Goal: Task Accomplishment & Management: Complete application form

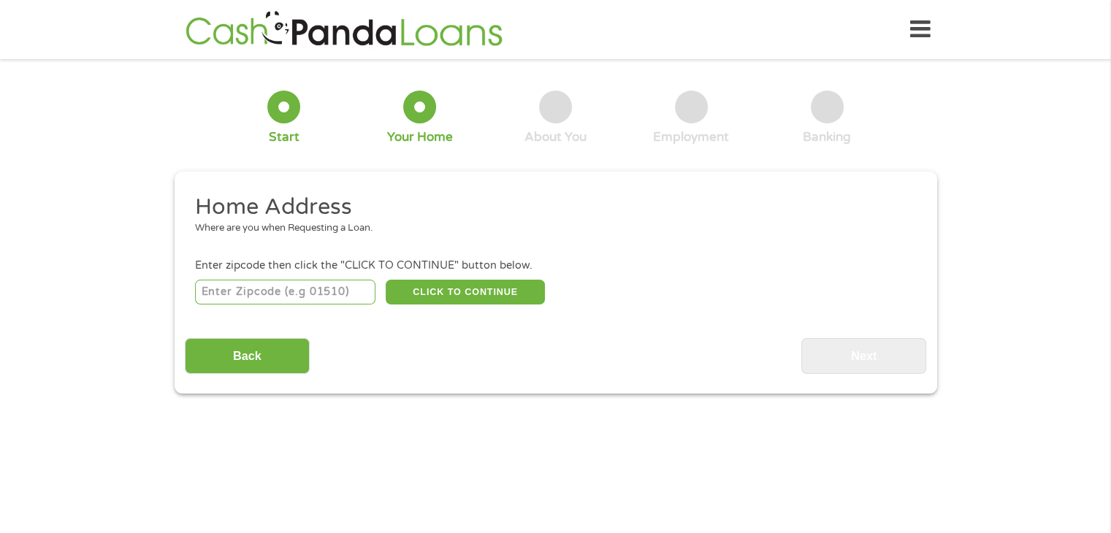
click at [335, 295] on input "number" at bounding box center [285, 292] width 180 height 25
type input "98611"
click at [449, 281] on button "CLICK TO CONTINUE" at bounding box center [465, 292] width 159 height 25
type input "98611"
type input "[GEOGRAPHIC_DATA]"
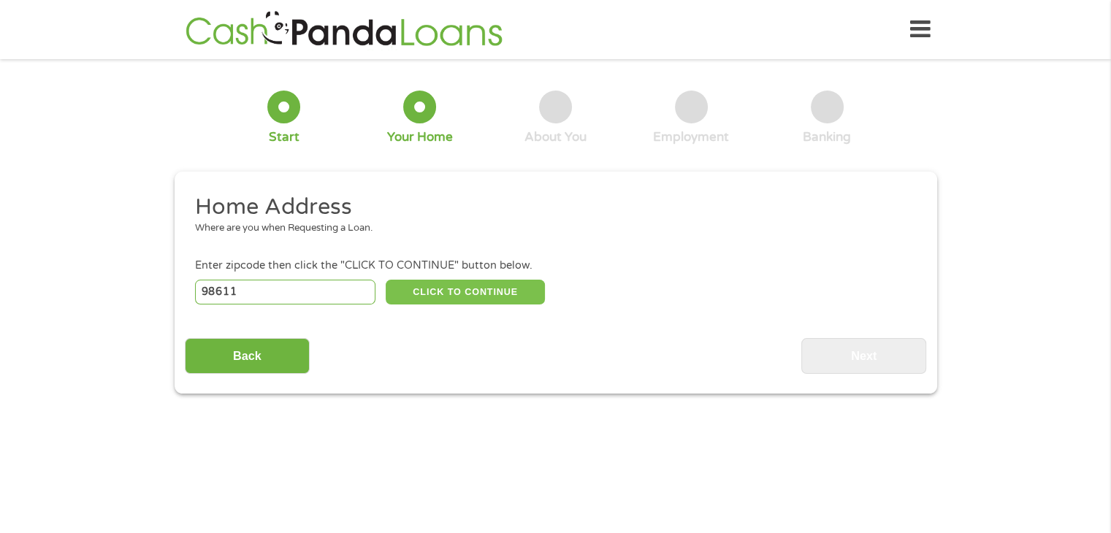
select select "[US_STATE]"
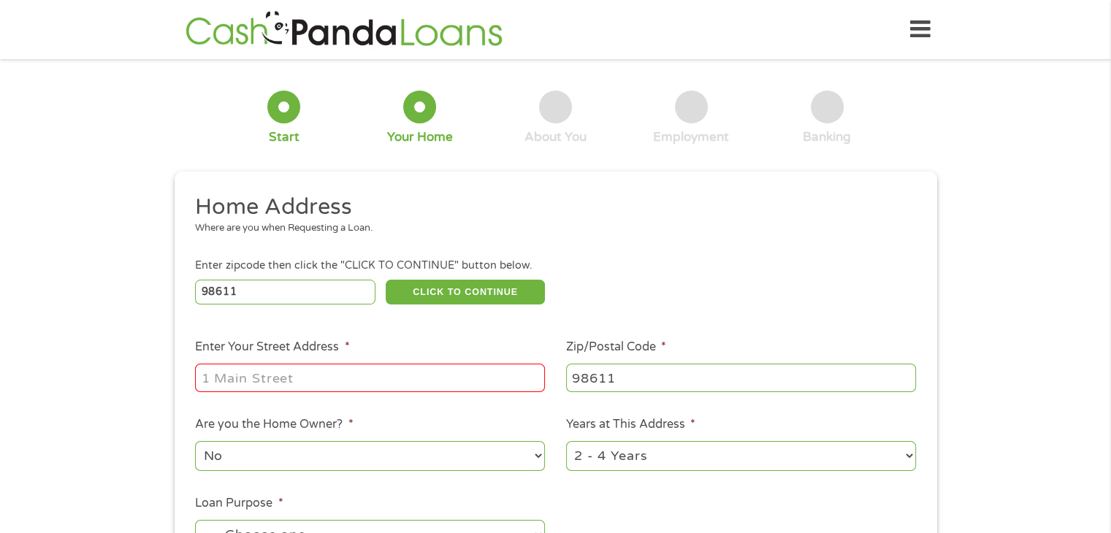
click at [344, 376] on input "Enter Your Street Address *" at bounding box center [370, 378] width 350 height 28
type input "[STREET_ADDRESS]"
click at [328, 454] on select "No Yes" at bounding box center [370, 456] width 350 height 30
click at [321, 461] on select "No Yes" at bounding box center [370, 456] width 350 height 30
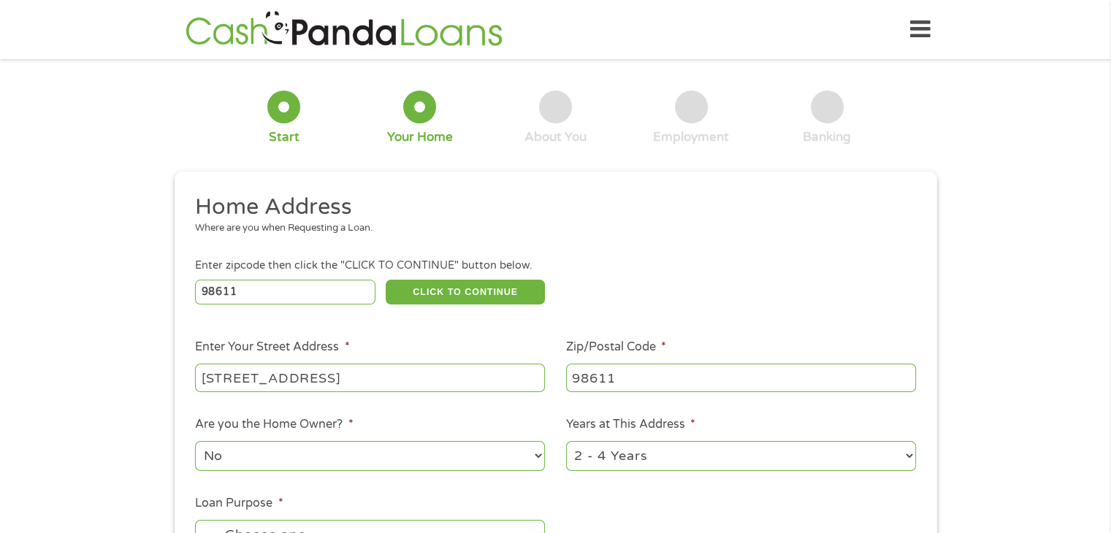
select select "yes"
click at [195, 443] on select "No Yes" at bounding box center [370, 456] width 350 height 30
click at [698, 457] on select "1 Year or less 1 - 2 Years 2 - 4 Years Over 4 Years" at bounding box center [741, 456] width 350 height 30
select select "60months"
click at [566, 443] on select "1 Year or less 1 - 2 Years 2 - 4 Years Over 4 Years" at bounding box center [741, 456] width 350 height 30
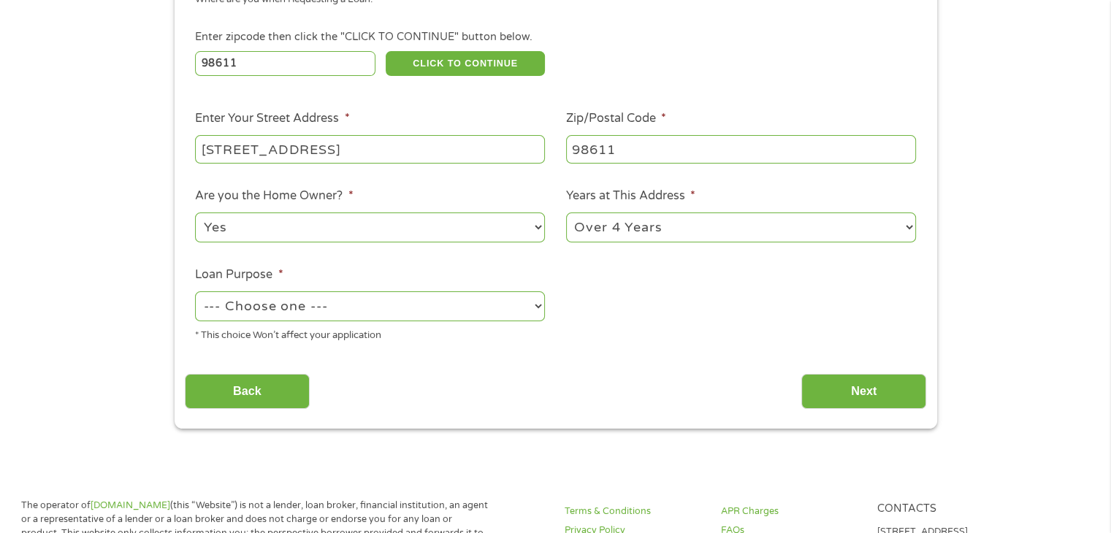
scroll to position [235, 0]
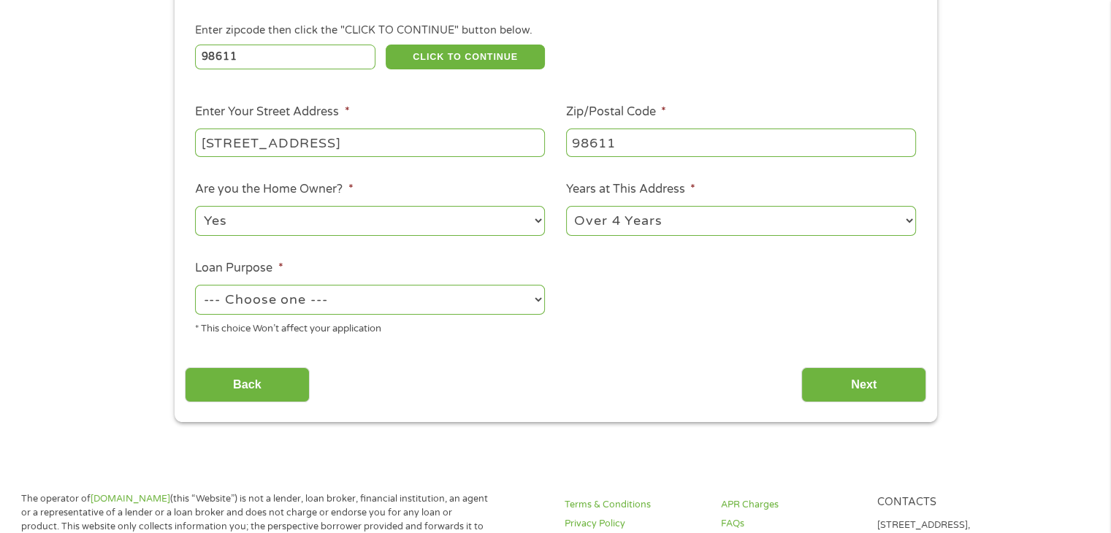
click at [495, 294] on select "--- Choose one --- Pay Bills Debt Consolidation Home Improvement Major Purchase…" at bounding box center [370, 300] width 350 height 30
select select "paybills"
click at [195, 286] on select "--- Choose one --- Pay Bills Debt Consolidation Home Improvement Major Purchase…" at bounding box center [370, 300] width 350 height 30
click at [822, 392] on input "Next" at bounding box center [863, 385] width 125 height 36
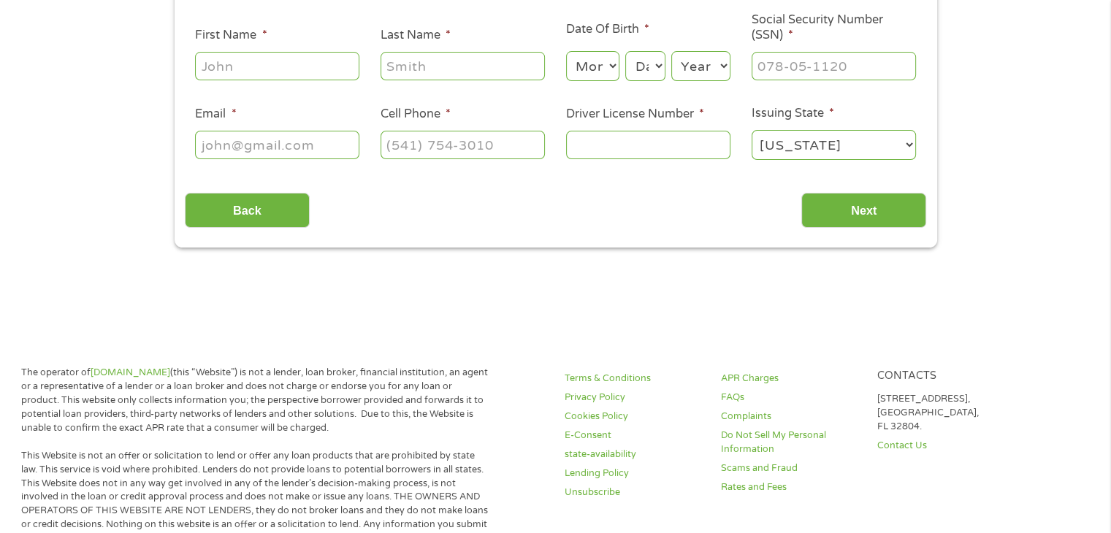
scroll to position [0, 0]
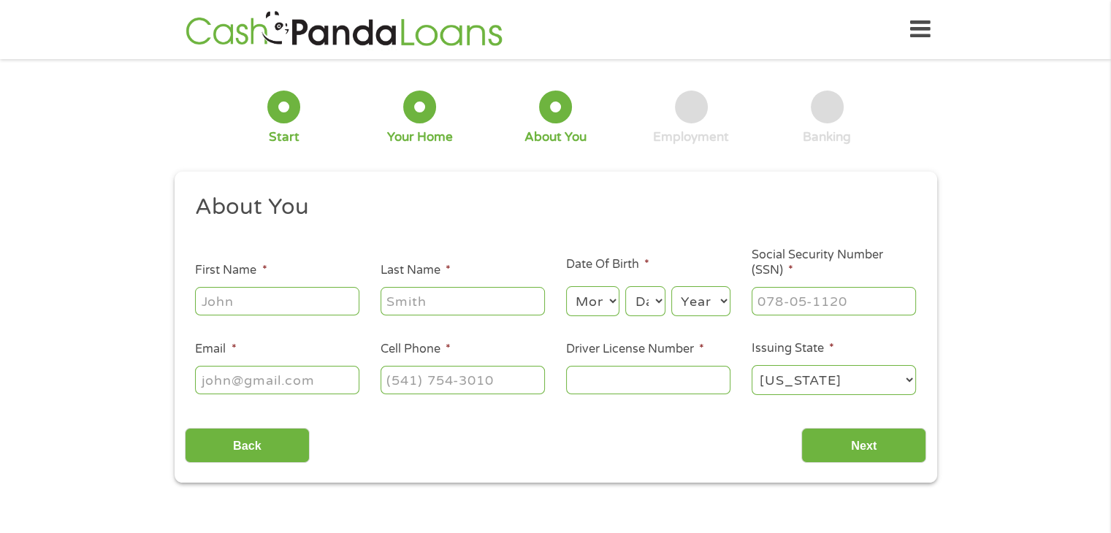
click at [312, 297] on input "First Name *" at bounding box center [277, 301] width 164 height 28
type input "Salina"
type input "[PERSON_NAME]"
select select "5"
select select "22"
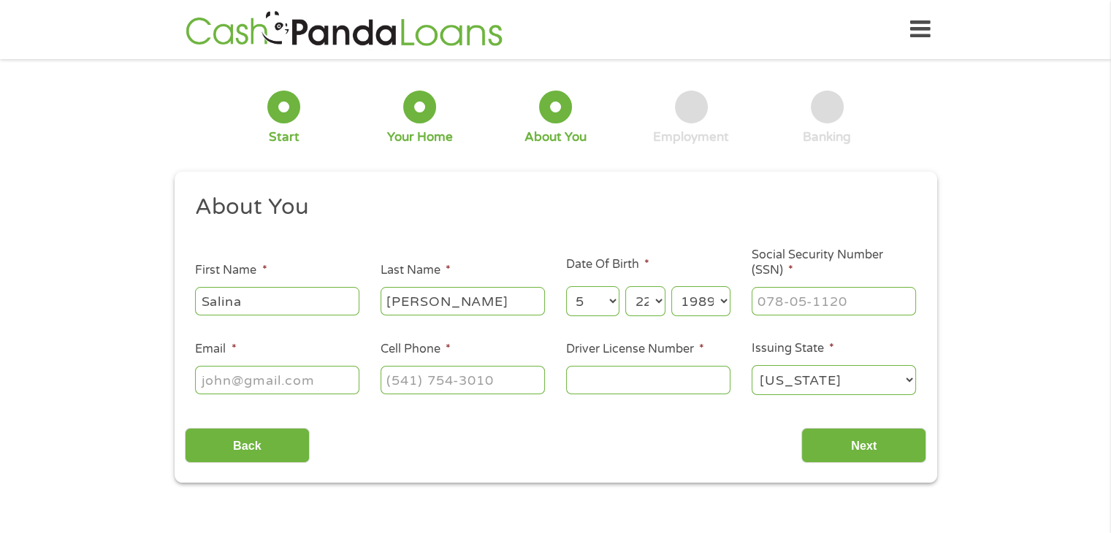
select select "1988"
type input "538-25-5042"
type input "[EMAIL_ADDRESS][DOMAIN_NAME]"
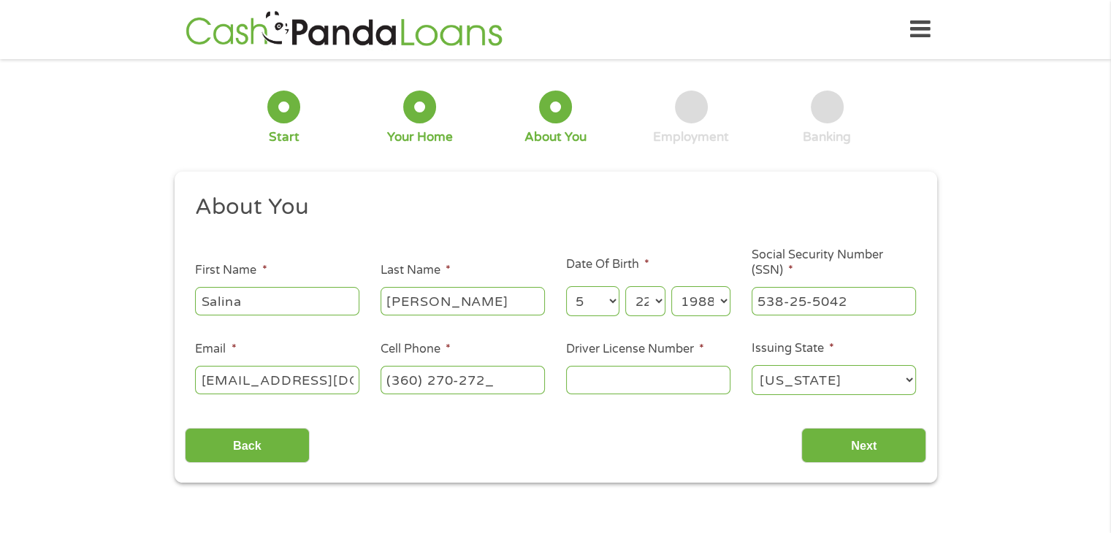
type input "[PHONE_NUMBER]"
type input "WDLDDJF0A7FB"
click at [880, 452] on input "Next" at bounding box center [863, 446] width 125 height 36
click at [881, 452] on input "Next" at bounding box center [863, 446] width 125 height 36
click at [862, 450] on input "Next" at bounding box center [863, 446] width 125 height 36
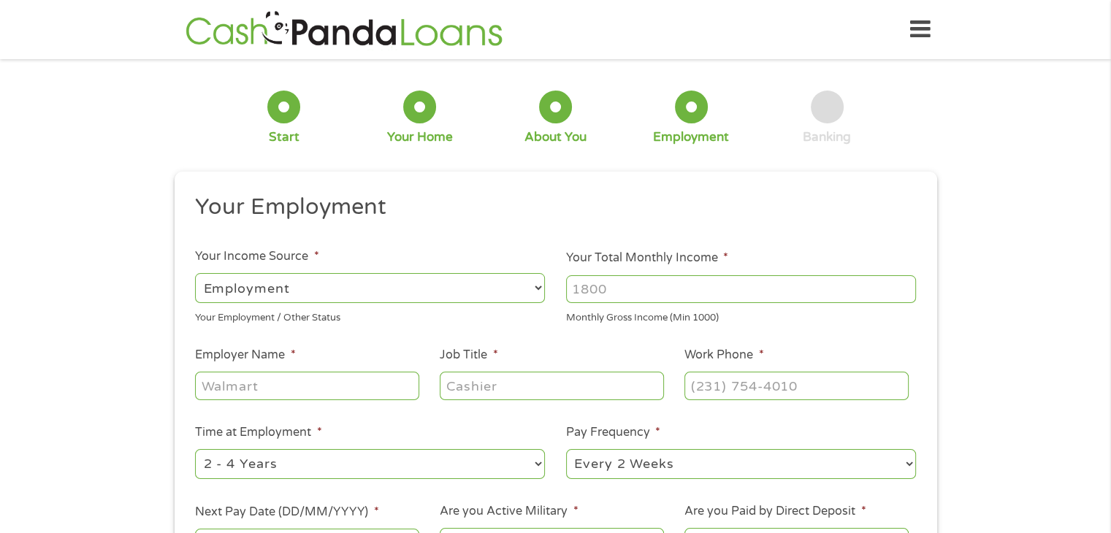
scroll to position [6, 6]
click at [585, 297] on input "Your Total Monthly Income *" at bounding box center [741, 289] width 350 height 28
type input "4100"
click at [323, 392] on input "Employer Name *" at bounding box center [307, 386] width 224 height 28
type input "Weyerhaeuser"
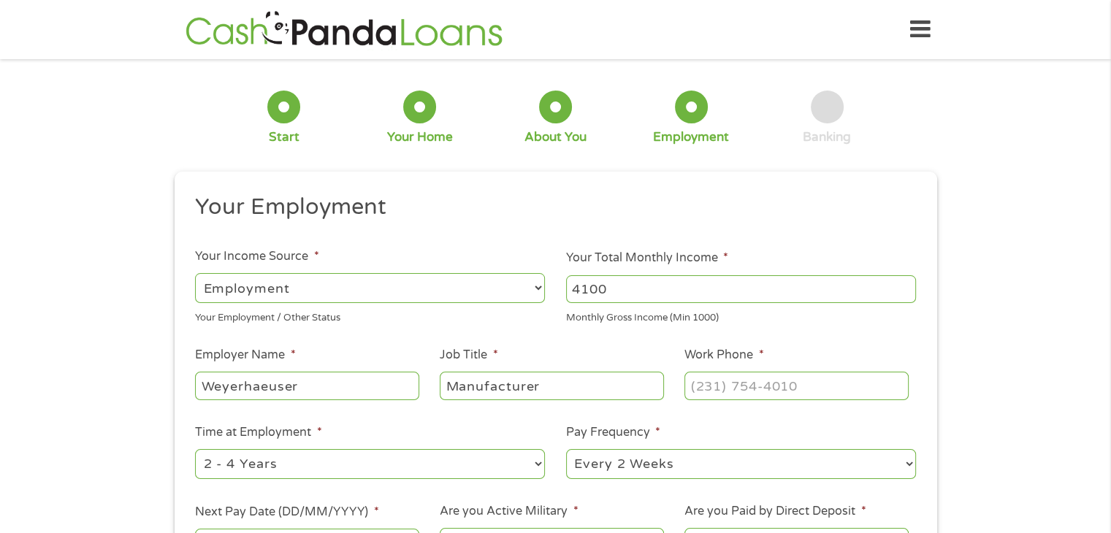
type input "Manufacturer"
type input "[PHONE_NUMBER]"
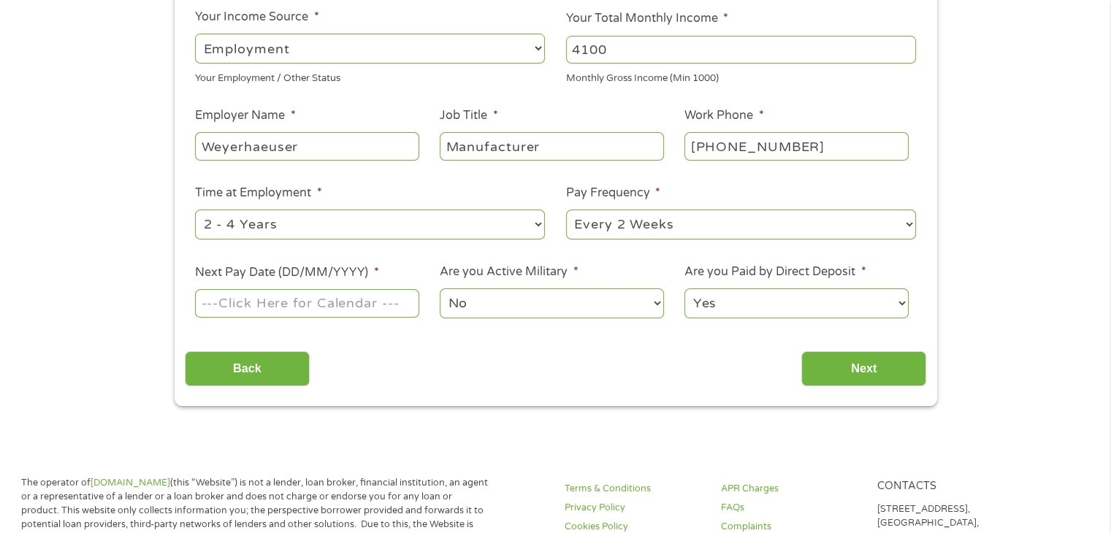
scroll to position [257, 0]
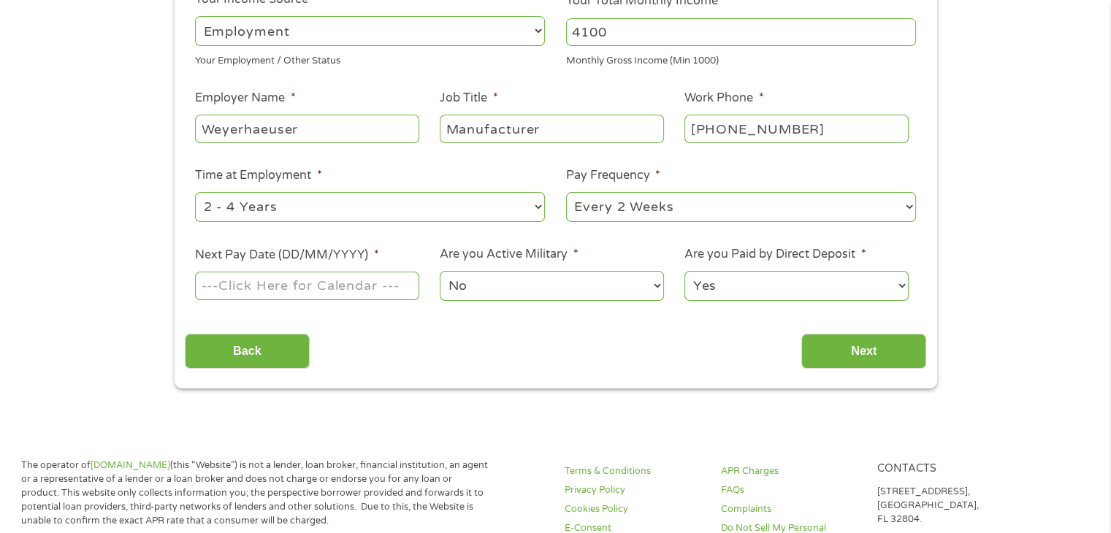
click at [389, 282] on input "Next Pay Date (DD/MM/YYYY) *" at bounding box center [307, 286] width 224 height 28
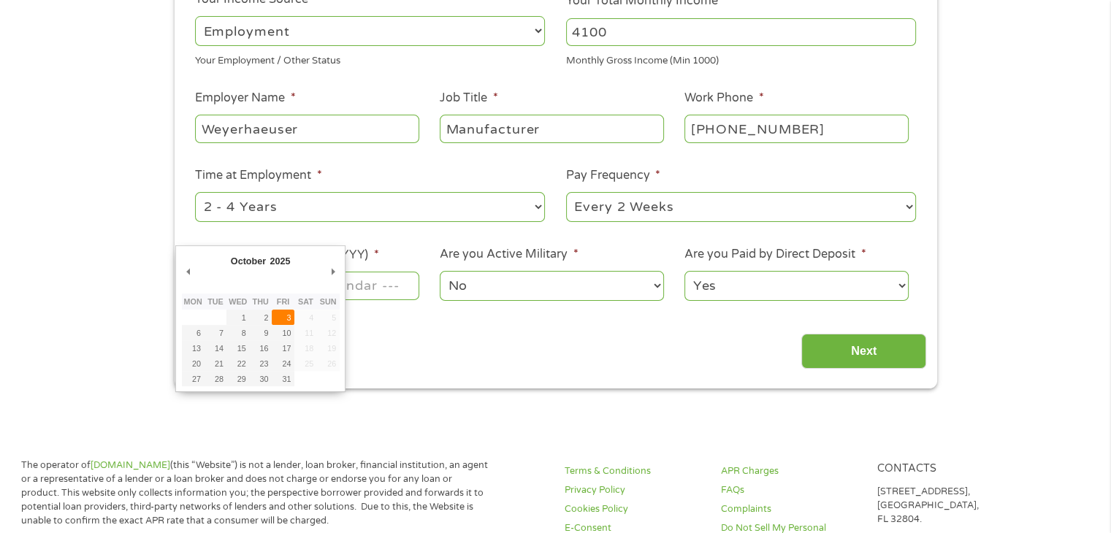
type input "[DATE]"
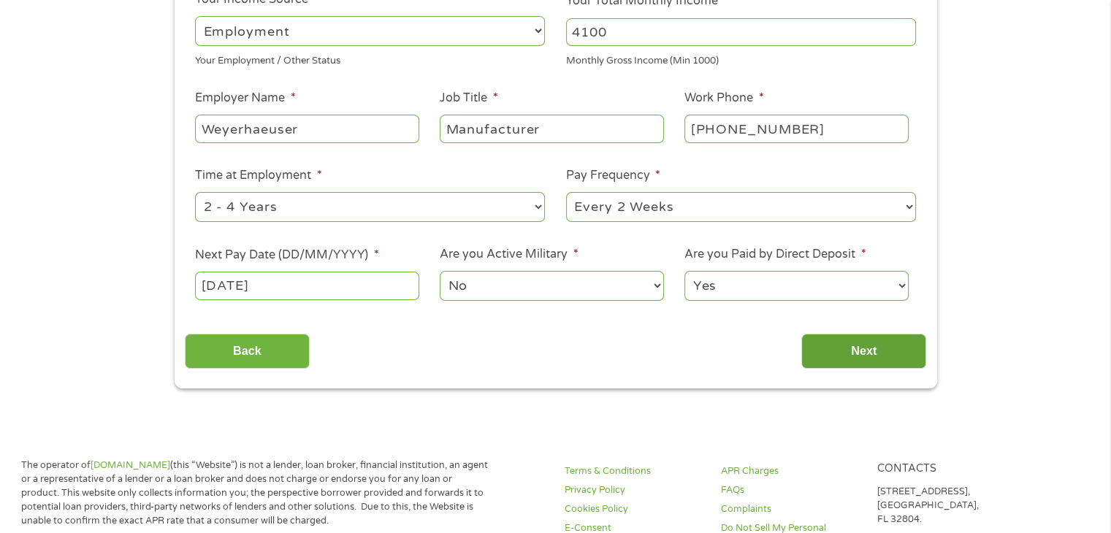
click at [836, 351] on input "Next" at bounding box center [863, 352] width 125 height 36
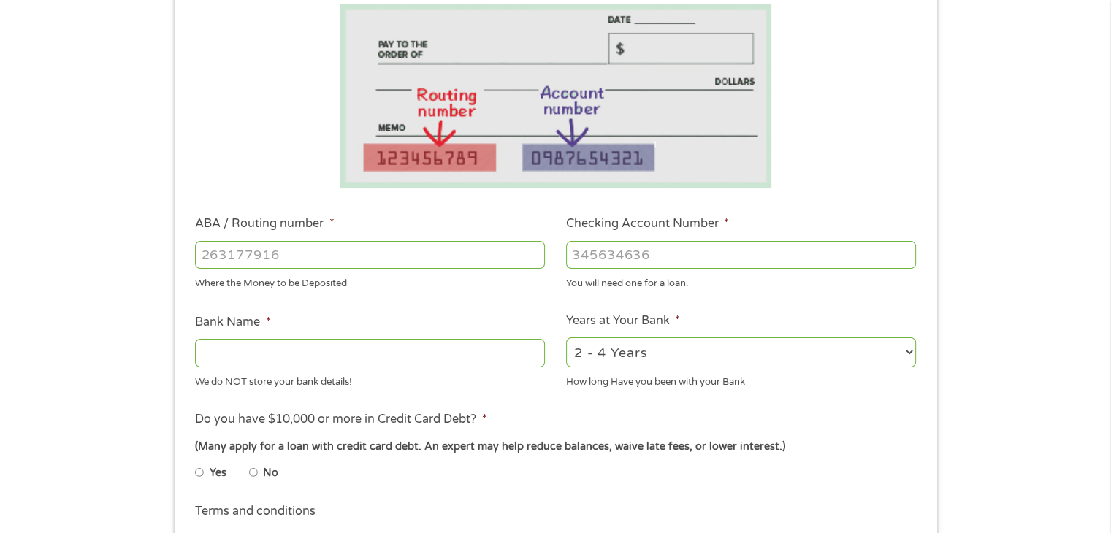
scroll to position [261, 0]
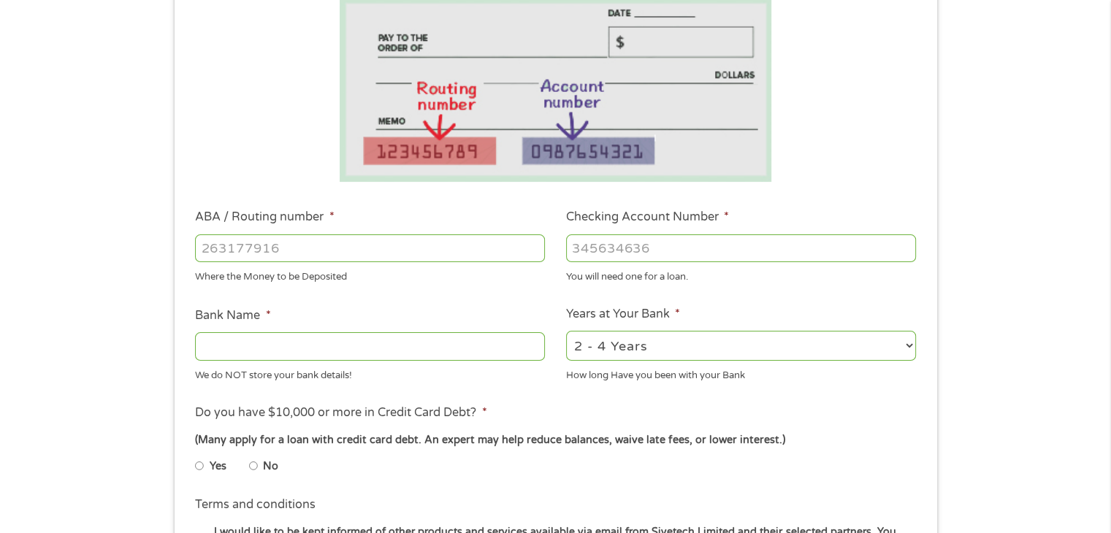
click at [503, 256] on input "ABA / Routing number *" at bounding box center [370, 249] width 350 height 28
type input "323380766"
type input "FIBRE FEDERAL CREDIT UNION"
type input "323380766"
click at [611, 243] on input "Checking Account Number *" at bounding box center [741, 249] width 350 height 28
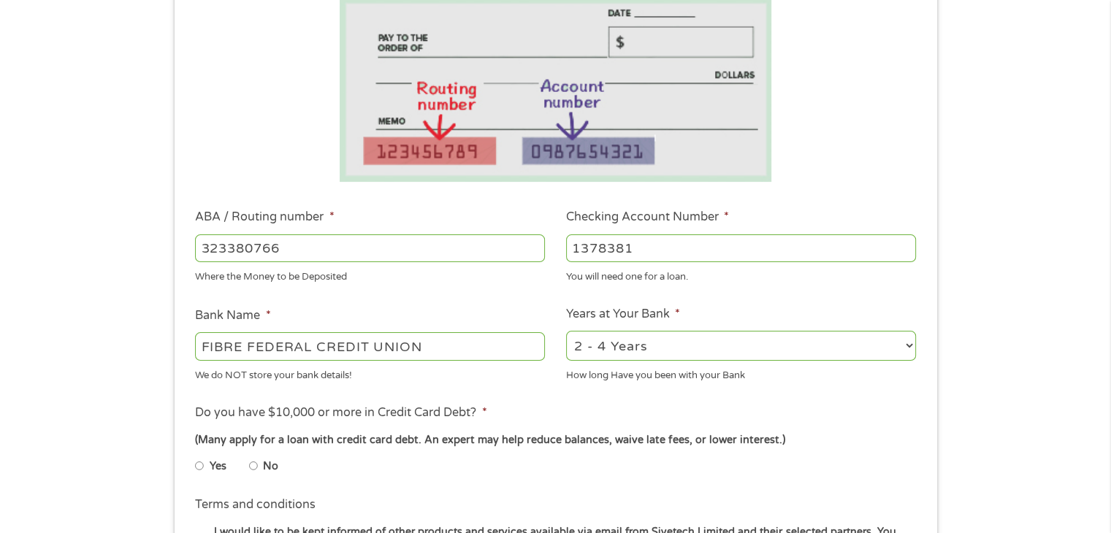
type input "1378381"
click at [687, 354] on select "2 - 4 Years 6 - 12 Months 1 - 2 Years Over 4 Years" at bounding box center [741, 346] width 350 height 30
select select "60months"
click at [566, 331] on select "2 - 4 Years 6 - 12 Months 1 - 2 Years Over 4 Years" at bounding box center [741, 346] width 350 height 30
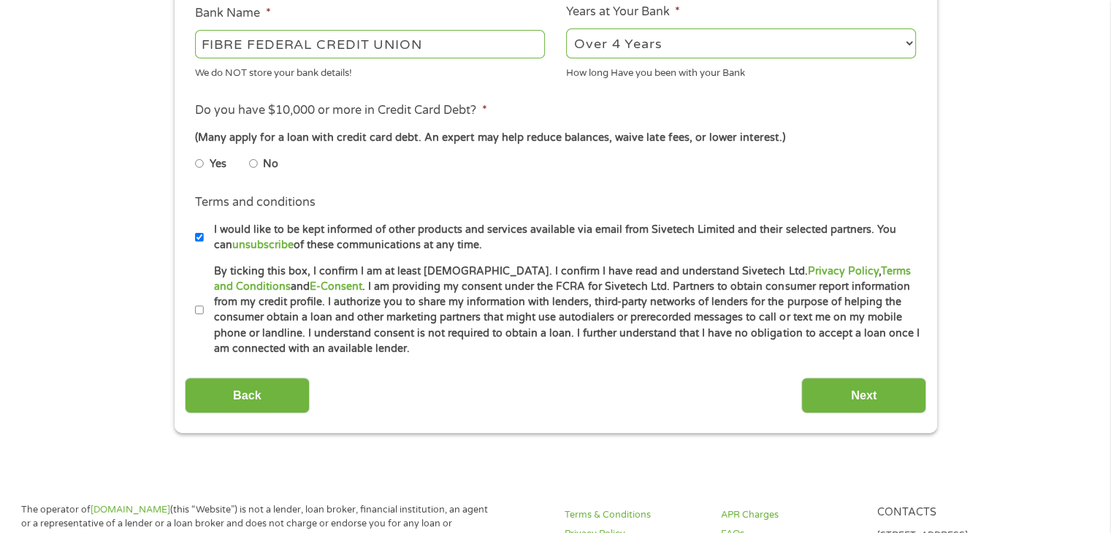
scroll to position [561, 0]
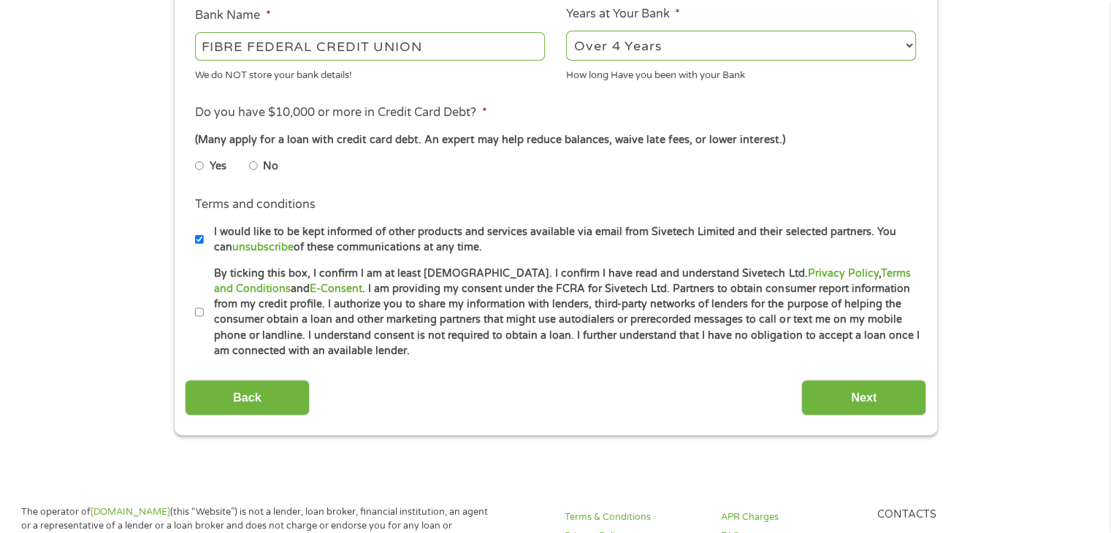
click at [252, 167] on input "No" at bounding box center [253, 165] width 9 height 23
radio input "true"
click at [197, 313] on input "By ticking this box, I confirm I am at least [DEMOGRAPHIC_DATA]. I confirm I ha…" at bounding box center [199, 312] width 9 height 23
checkbox input "true"
click at [839, 398] on input "Next" at bounding box center [863, 398] width 125 height 36
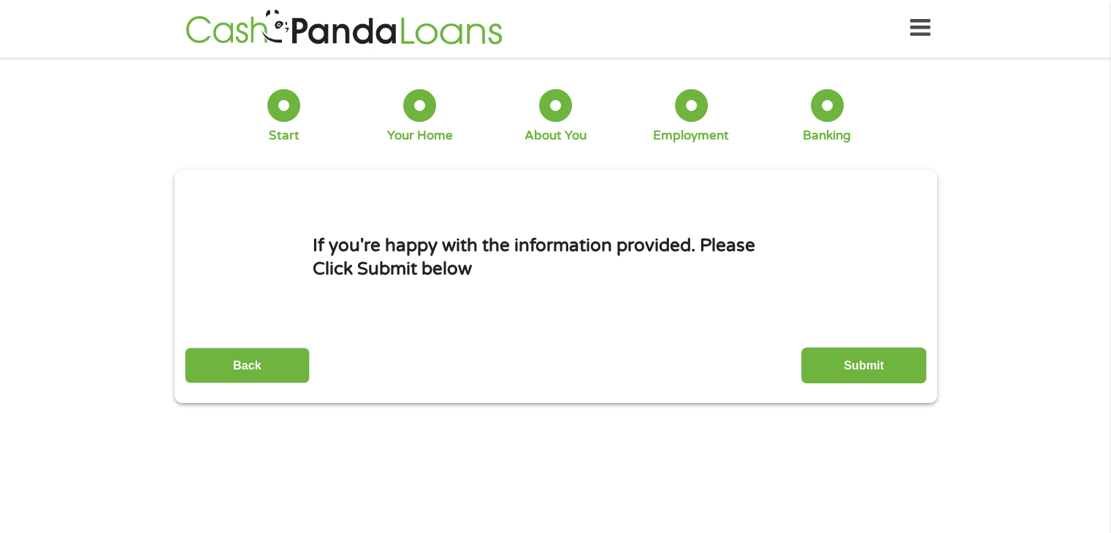
scroll to position [0, 0]
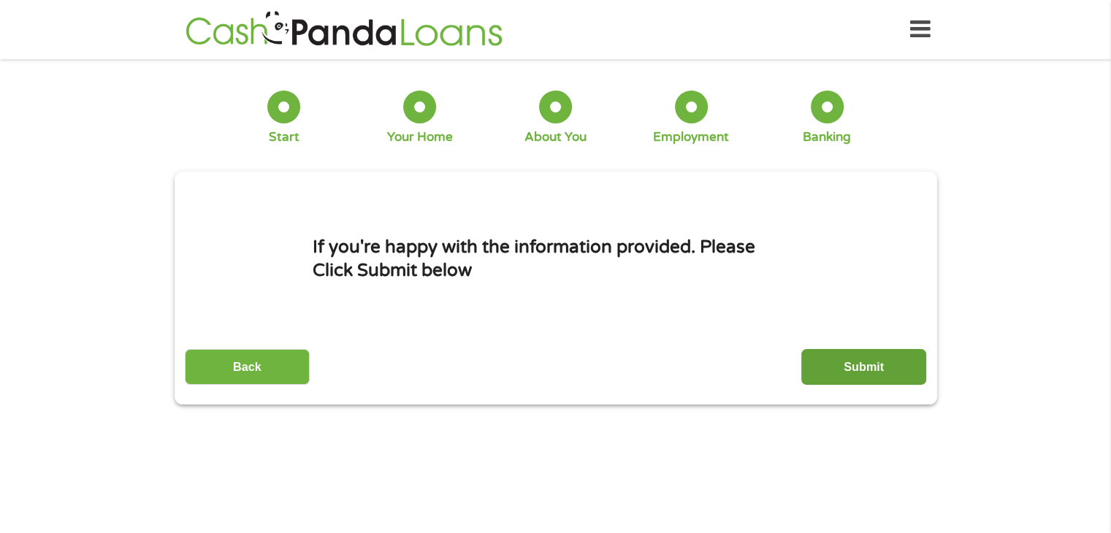
click at [868, 369] on input "Submit" at bounding box center [863, 367] width 125 height 36
